Goal: Information Seeking & Learning: Check status

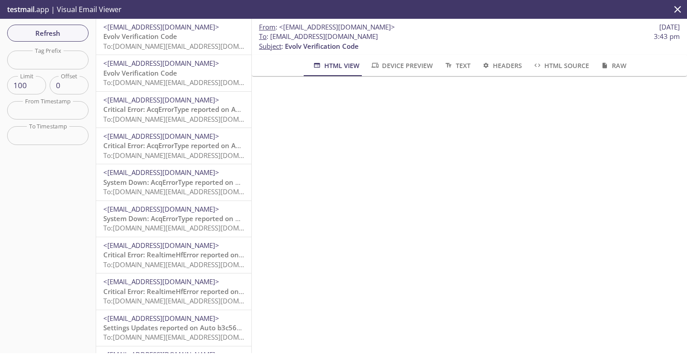
click at [158, 38] on span "Evolv Verification Code" at bounding box center [140, 36] width 74 height 9
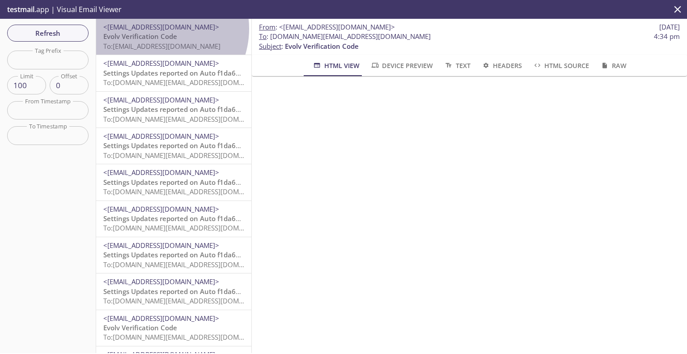
click at [158, 29] on span "<[EMAIL_ADDRESS][DOMAIN_NAME]>" at bounding box center [161, 26] width 116 height 9
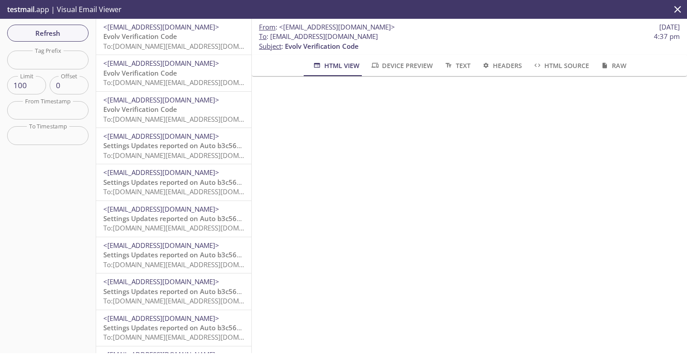
click at [169, 38] on span "Evolv Verification Code" at bounding box center [140, 36] width 74 height 9
click at [168, 43] on span "To: evolvportal.arcustomerad@inbox.testmail.app" at bounding box center [161, 46] width 117 height 9
